Goal: Information Seeking & Learning: Learn about a topic

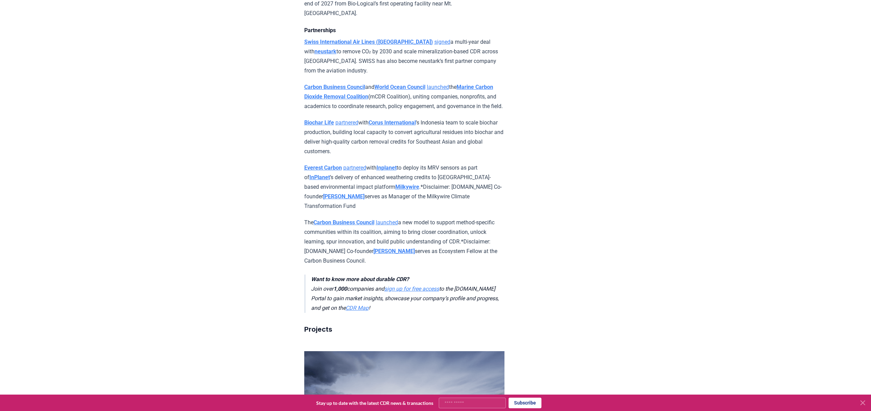
scroll to position [824, 0]
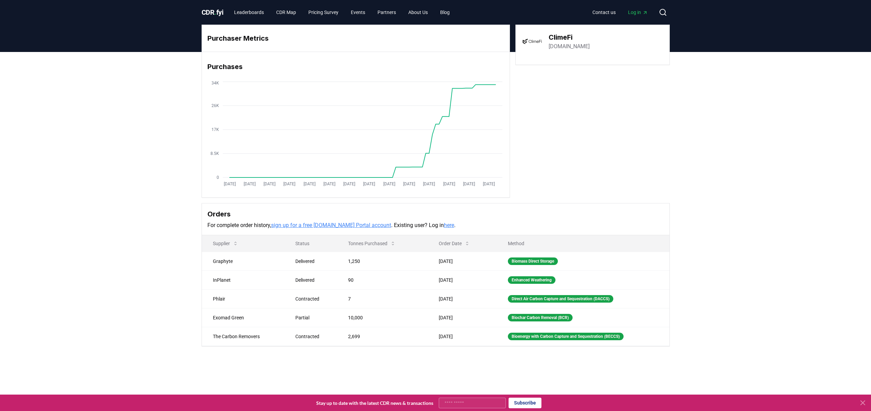
click at [211, 10] on span "CDR . fyi" at bounding box center [213, 12] width 22 height 8
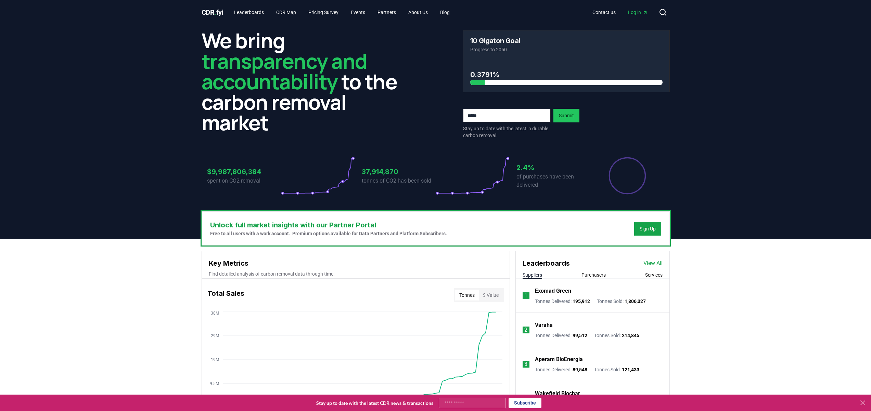
click at [200, 15] on div "CDR . fyi Leaderboards CDR Map Pricing Survey Events Partners About Us Blog Con…" at bounding box center [435, 12] width 479 height 25
click at [213, 15] on span "CDR . fyi" at bounding box center [213, 12] width 22 height 8
click at [224, 13] on span "CDR . fyi" at bounding box center [213, 12] width 22 height 8
click at [242, 13] on link "Leaderboards" at bounding box center [249, 12] width 41 height 12
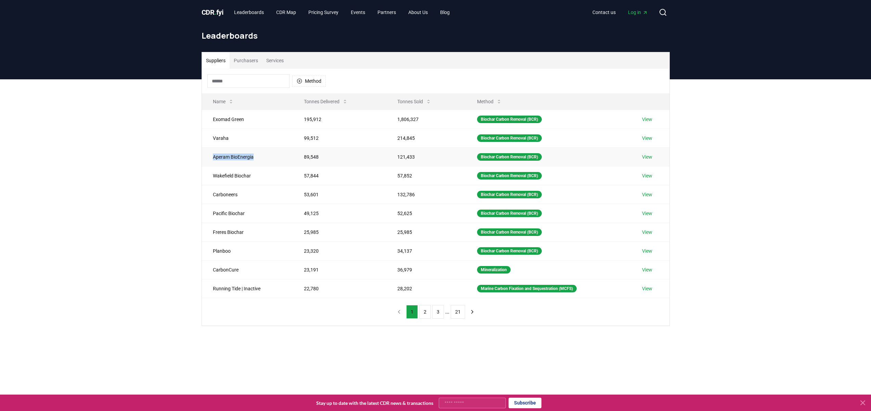
drag, startPoint x: 262, startPoint y: 159, endPoint x: 209, endPoint y: 157, distance: 53.1
click at [209, 157] on td "Aperam BioEnergia" at bounding box center [247, 157] width 91 height 19
click at [281, 61] on button "Services" at bounding box center [275, 60] width 26 height 16
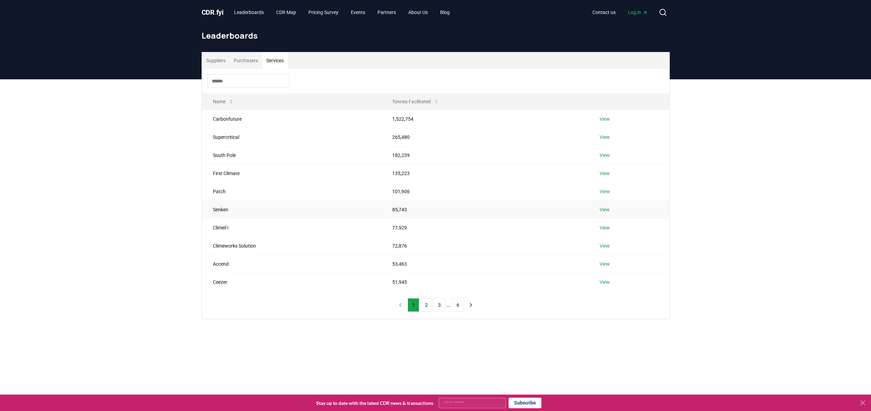
click at [603, 209] on link "View" at bounding box center [605, 209] width 10 height 7
click at [278, 68] on button "Services" at bounding box center [275, 60] width 26 height 16
drag, startPoint x: 210, startPoint y: 193, endPoint x: 289, endPoint y: 202, distance: 79.8
click at [289, 202] on tbody "Carbonfuture 1,522,754 View Supercritical 265,480 View South Pole 182,239 View …" at bounding box center [436, 200] width 468 height 181
click at [289, 189] on td "Patch" at bounding box center [292, 191] width 180 height 18
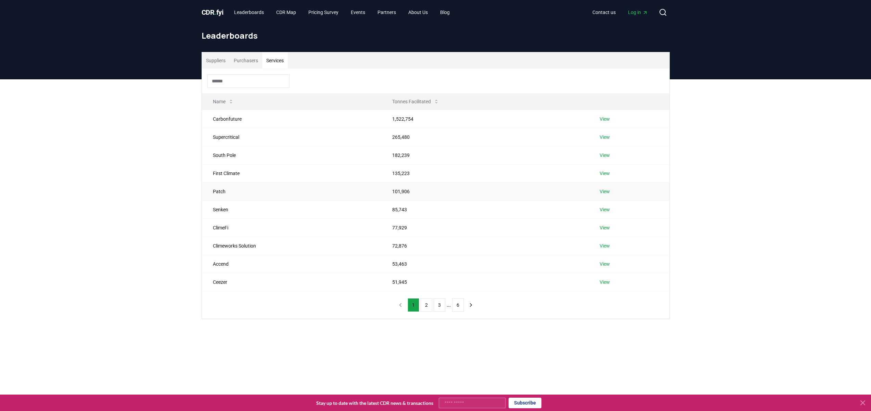
click at [608, 192] on link "View" at bounding box center [605, 191] width 10 height 7
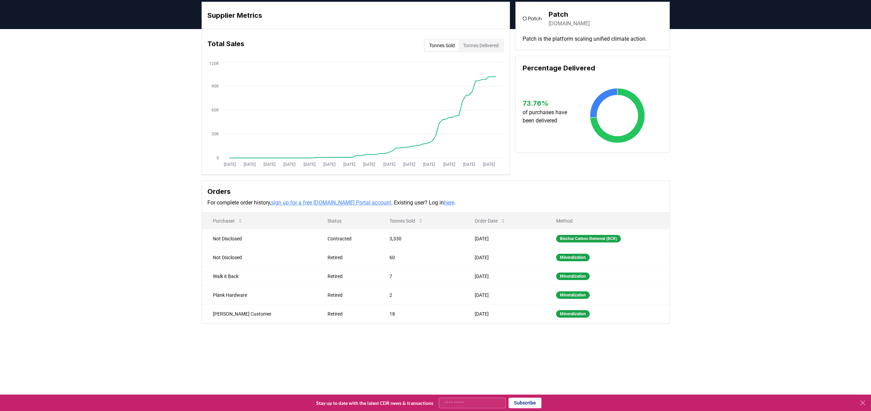
scroll to position [25, 0]
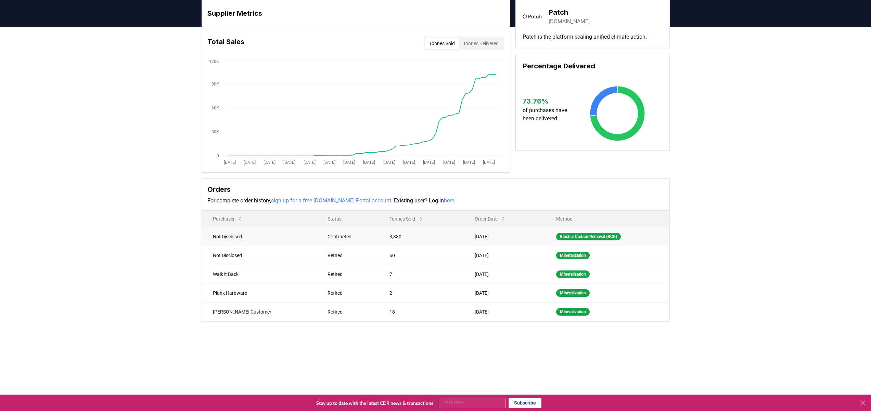
click at [381, 238] on td "3,330" at bounding box center [422, 236] width 86 height 19
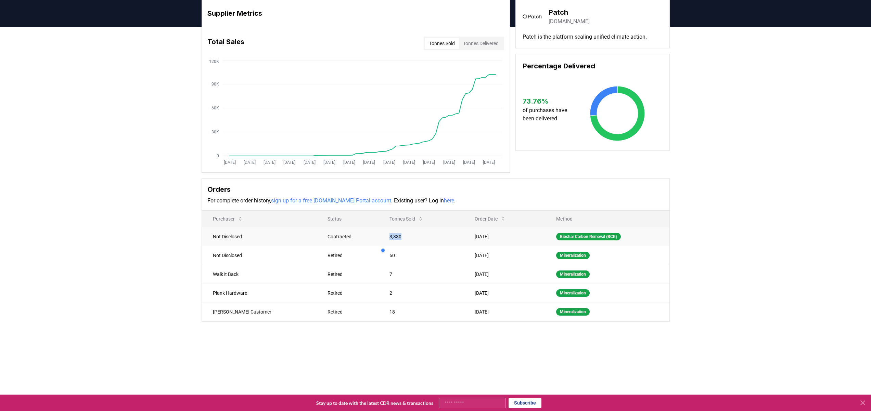
click at [381, 238] on td "3,330" at bounding box center [422, 236] width 86 height 19
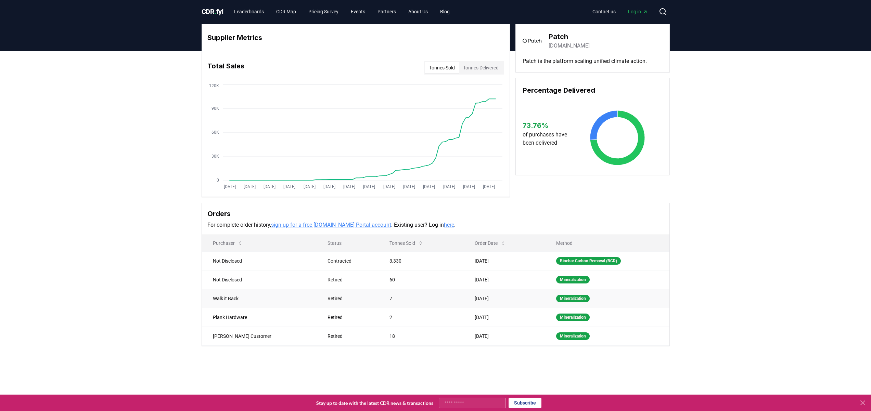
scroll to position [0, 0]
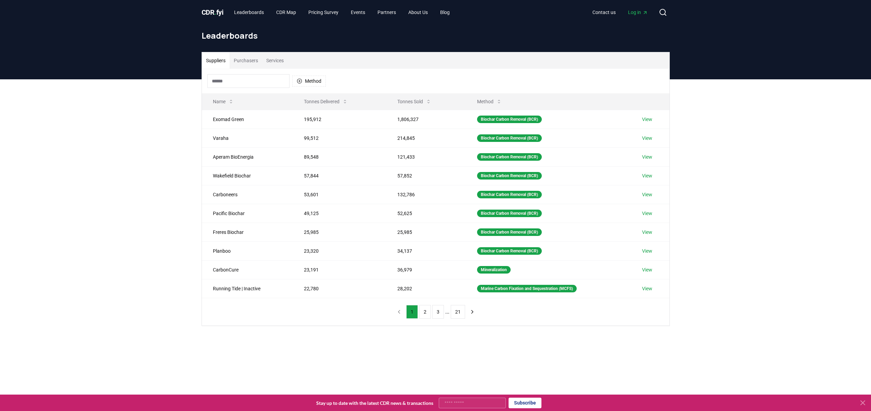
click at [288, 64] on button "Services" at bounding box center [275, 60] width 26 height 16
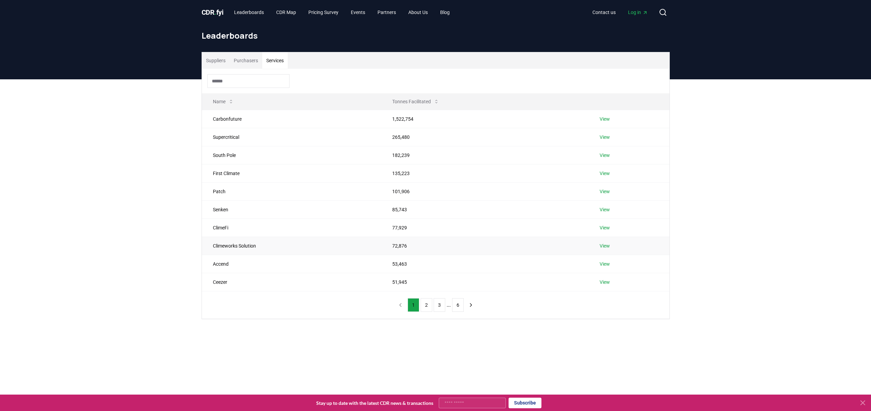
click at [604, 245] on link "View" at bounding box center [605, 246] width 10 height 7
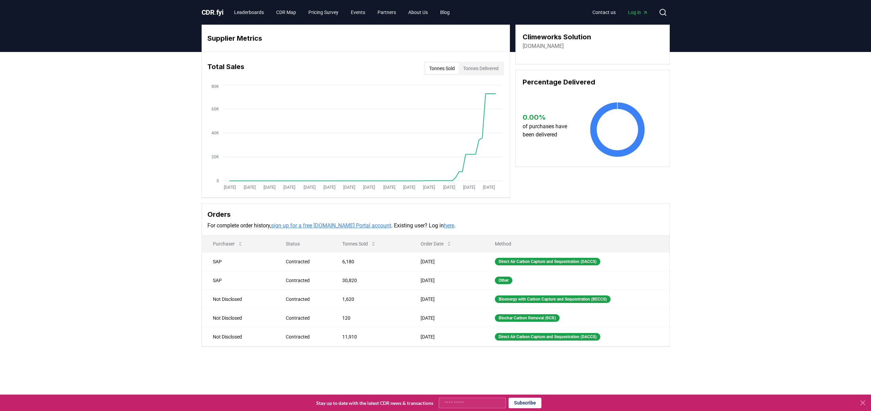
click at [210, 21] on div "CDR . fyi Leaderboards CDR Map Pricing Survey Events Partners About Us Blog Con…" at bounding box center [436, 12] width 468 height 25
click at [210, 15] on span "CDR . fyi" at bounding box center [213, 12] width 22 height 8
